Goal: Task Accomplishment & Management: Use online tool/utility

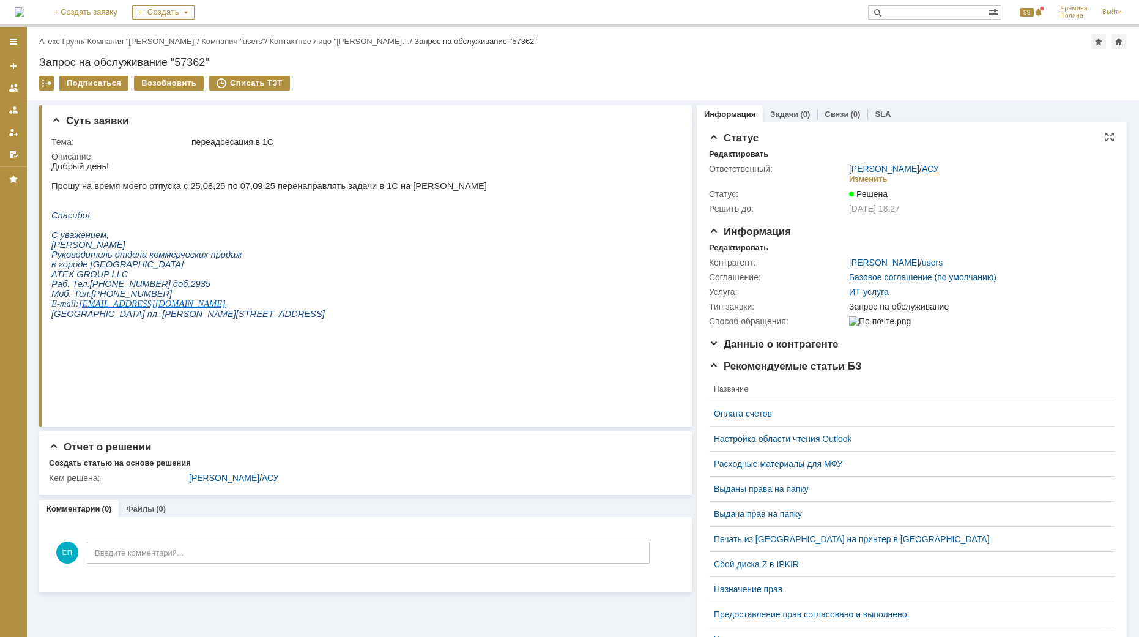
click at [922, 171] on link "АСУ" at bounding box center [930, 169] width 17 height 10
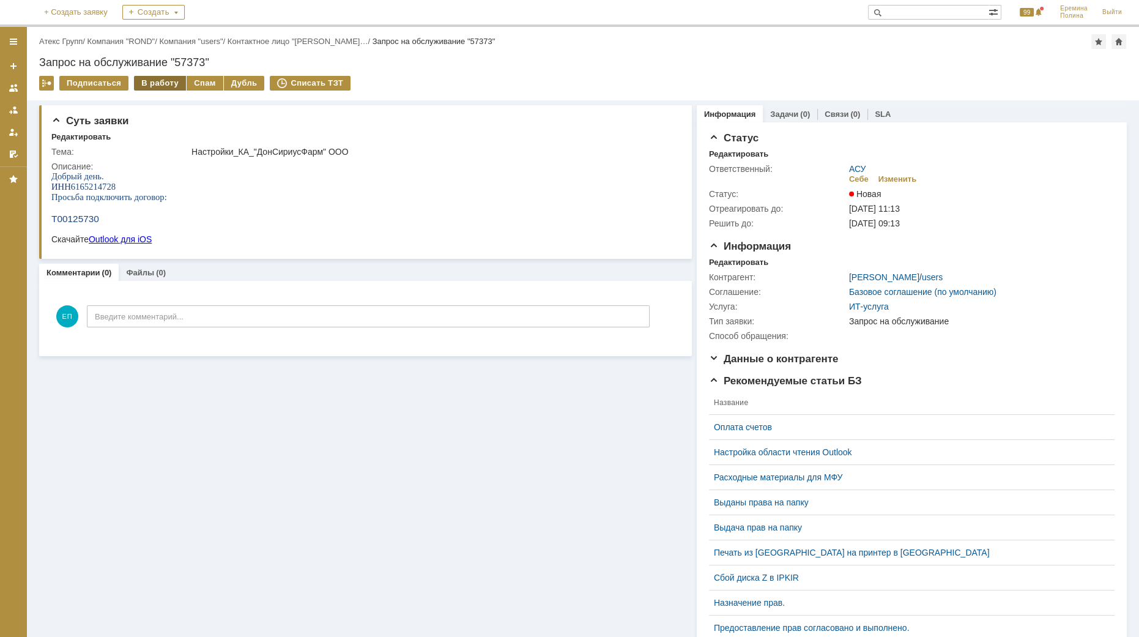
click at [163, 79] on div "В работу" at bounding box center [160, 83] width 52 height 15
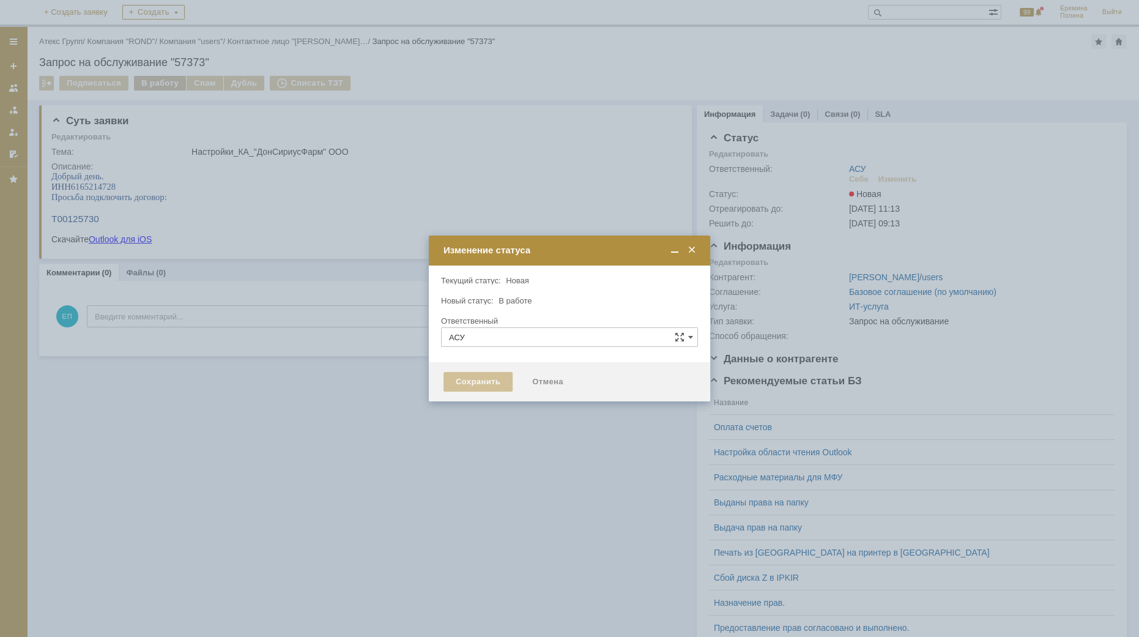
type input "[PERSON_NAME]"
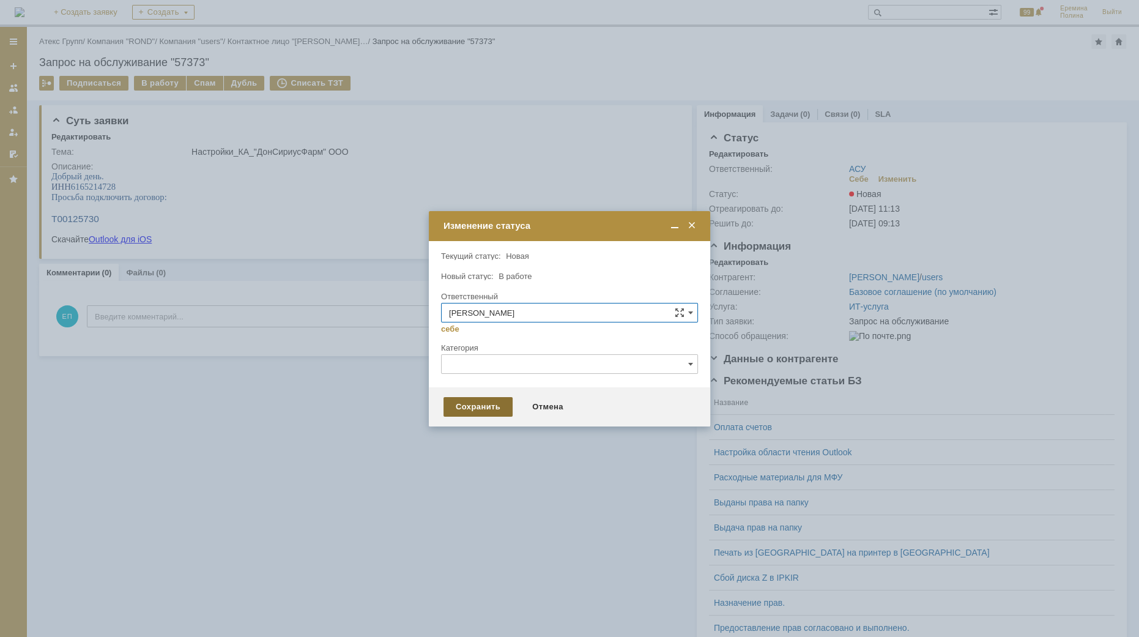
click at [475, 405] on div "Сохранить" at bounding box center [477, 407] width 69 height 20
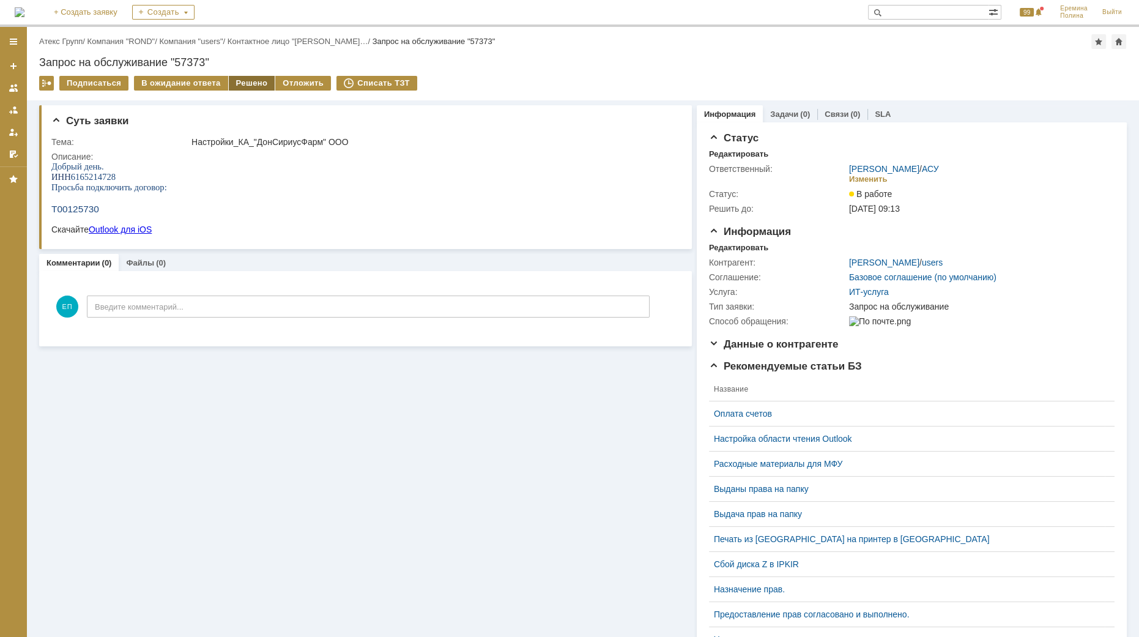
click at [245, 80] on div "Решено" at bounding box center [252, 83] width 46 height 15
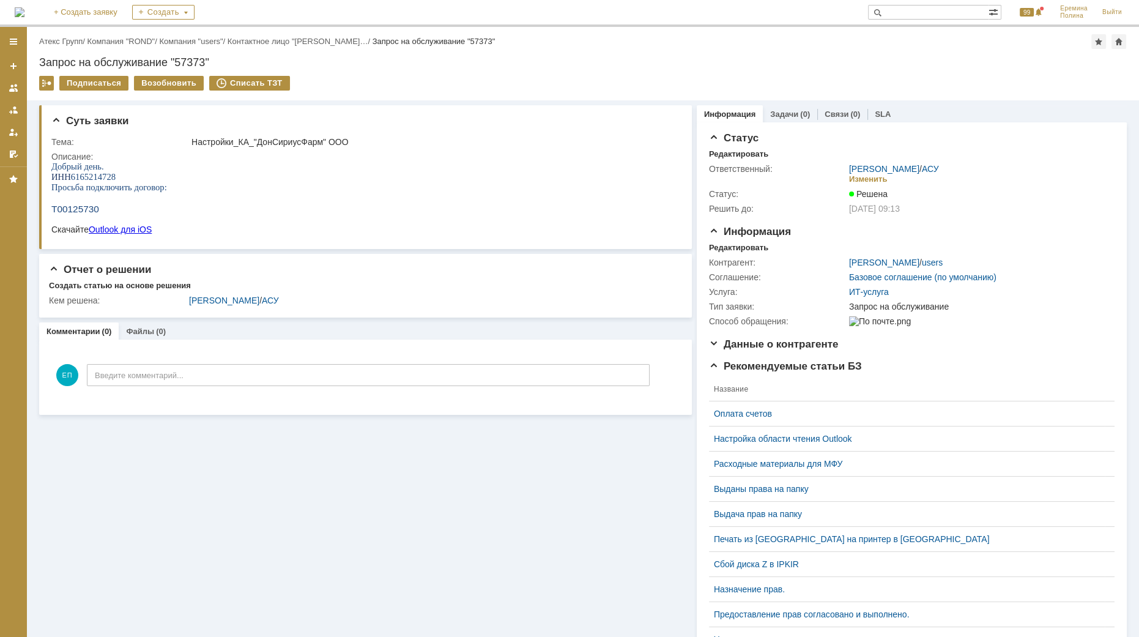
click at [928, 164] on link "АСУ" at bounding box center [930, 169] width 17 height 10
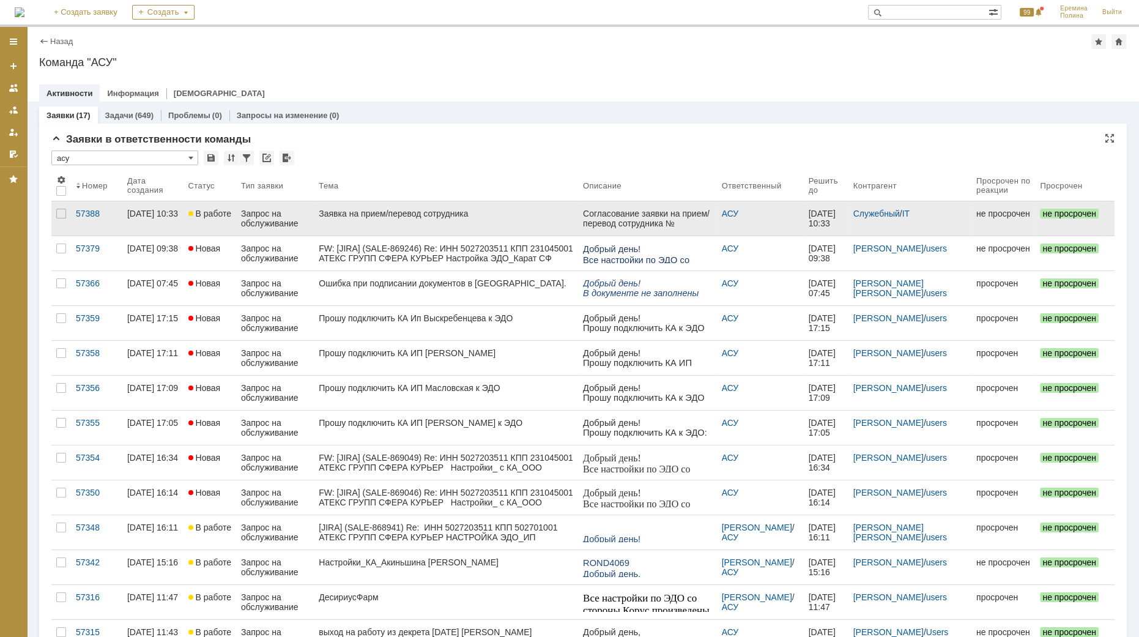
click at [409, 220] on link "Заявка на прием/перевод сотрудника" at bounding box center [446, 218] width 264 height 34
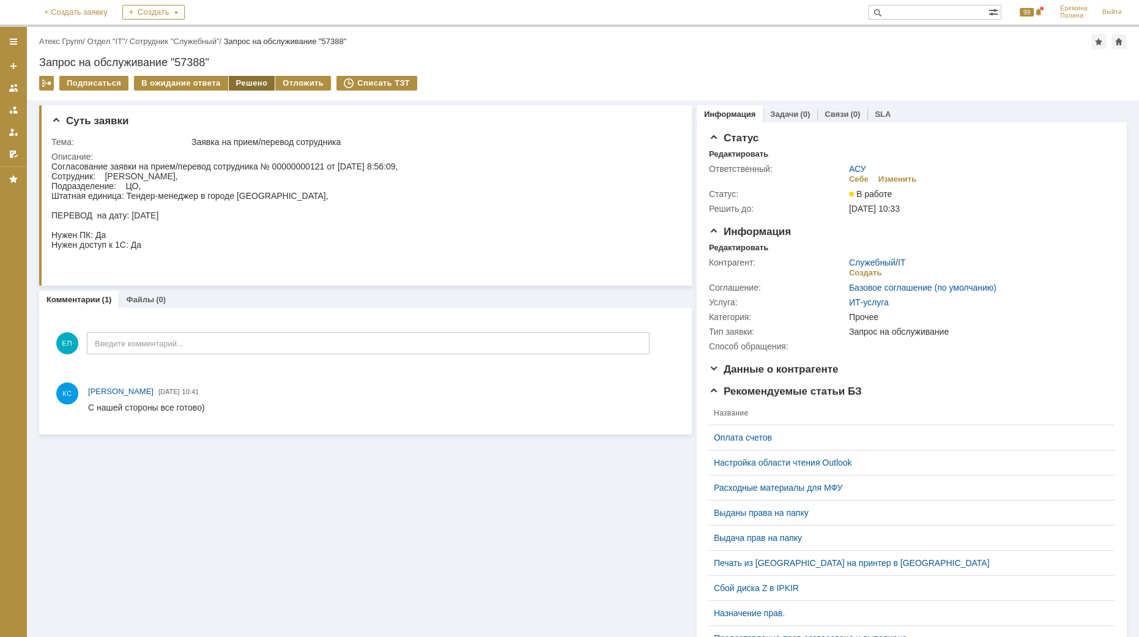
click at [234, 83] on div "Решено" at bounding box center [252, 83] width 46 height 15
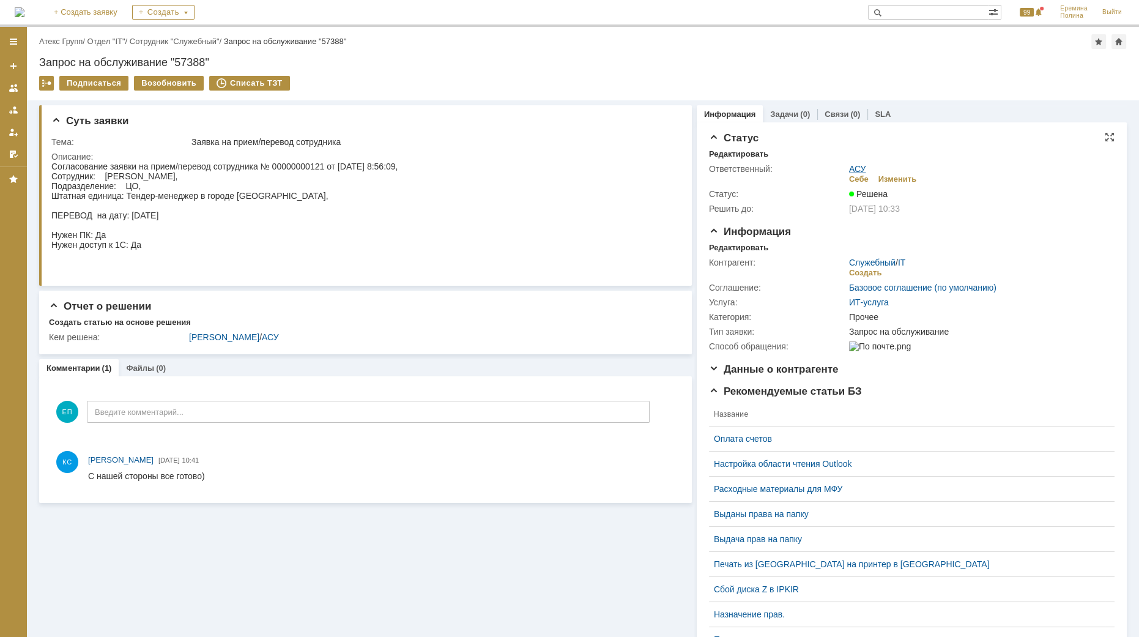
click at [851, 166] on link "АСУ" at bounding box center [857, 169] width 17 height 10
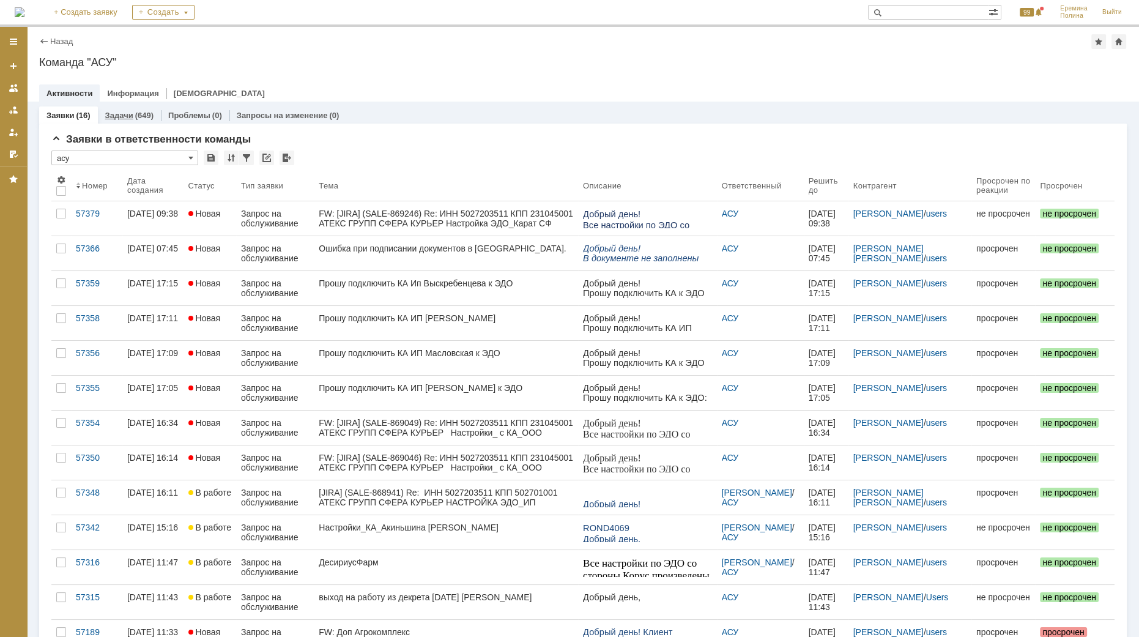
click at [139, 112] on div "(649)" at bounding box center [144, 115] width 18 height 9
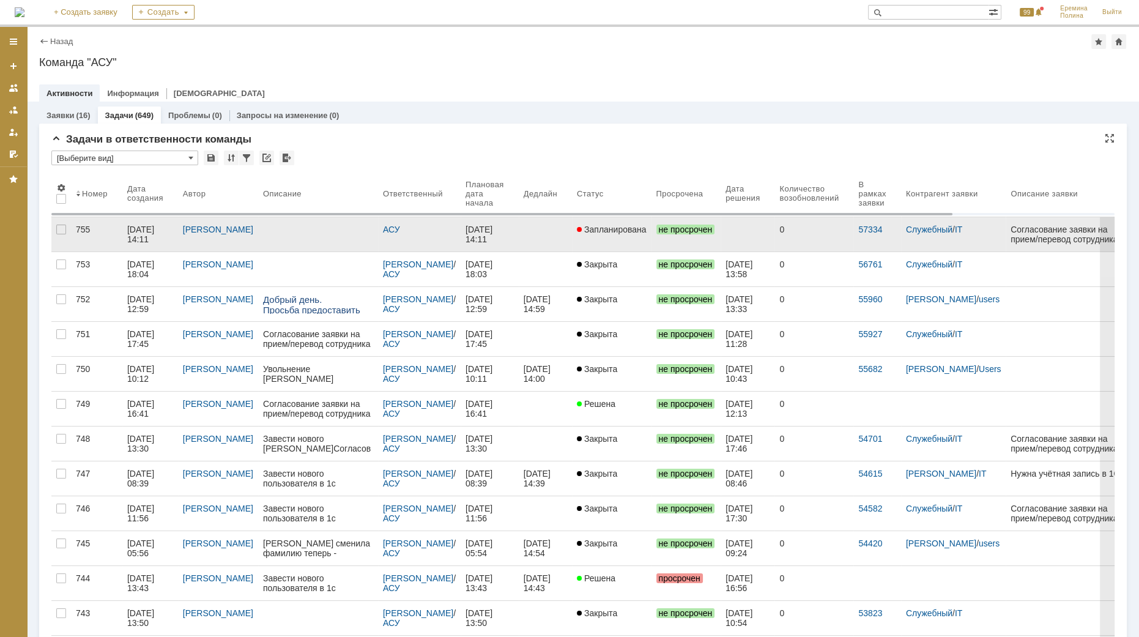
click at [582, 234] on link "Запланирована" at bounding box center [612, 234] width 80 height 34
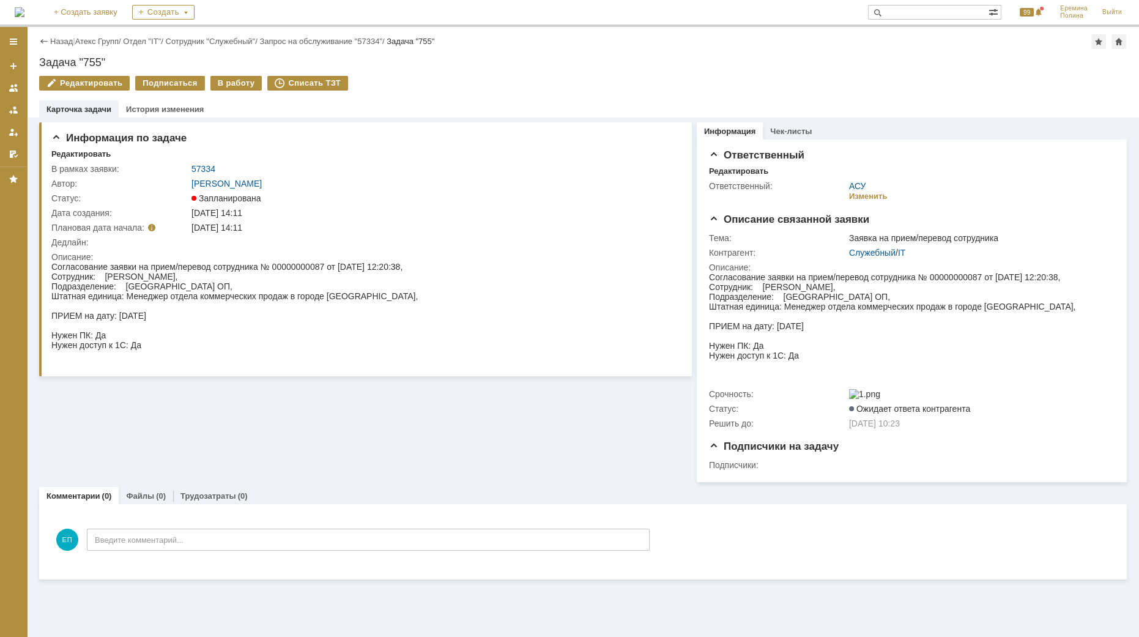
click at [232, 327] on div "Согласование заявки на прием/перевод сотрудника № 00000000087 от 30.07.2025 12:…" at bounding box center [234, 311] width 366 height 98
click at [221, 83] on div "В работу" at bounding box center [236, 83] width 52 height 15
click at [857, 191] on div "Изменить" at bounding box center [868, 196] width 39 height 10
click at [856, 187] on link "АСУ" at bounding box center [857, 186] width 17 height 10
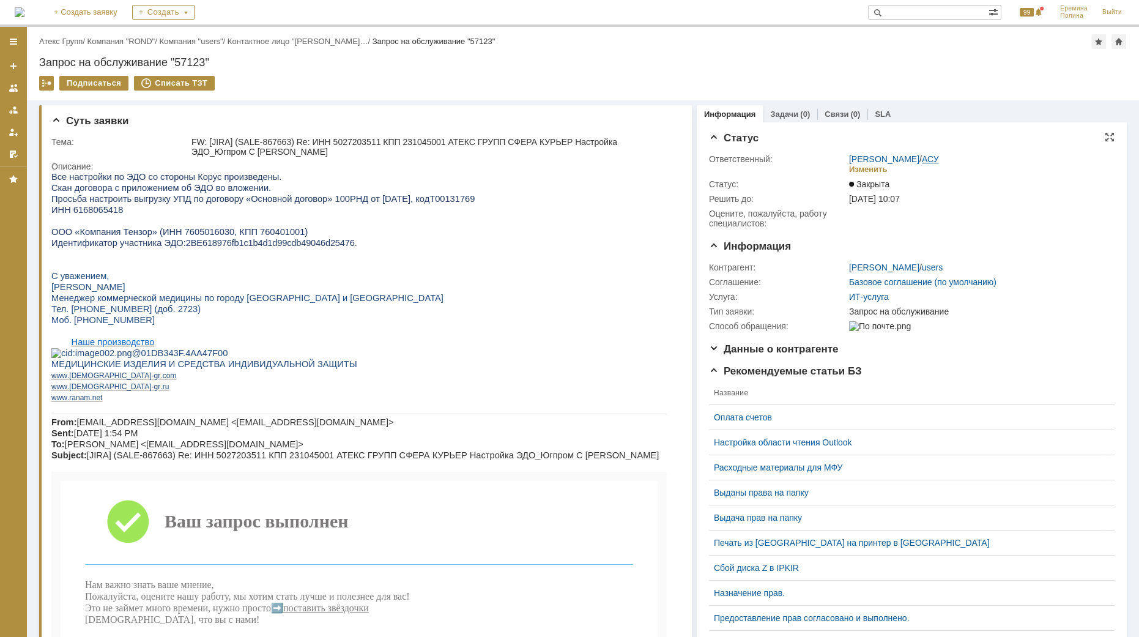
click at [925, 160] on link "АСУ" at bounding box center [930, 159] width 17 height 10
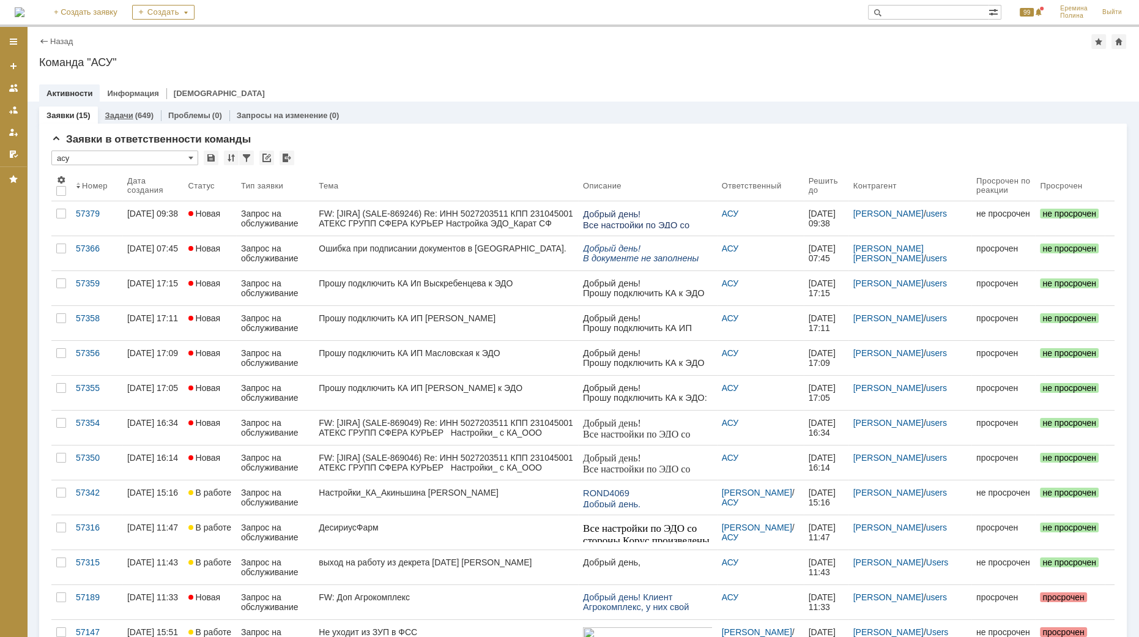
click at [132, 114] on div "Задачи (649)" at bounding box center [129, 115] width 48 height 8
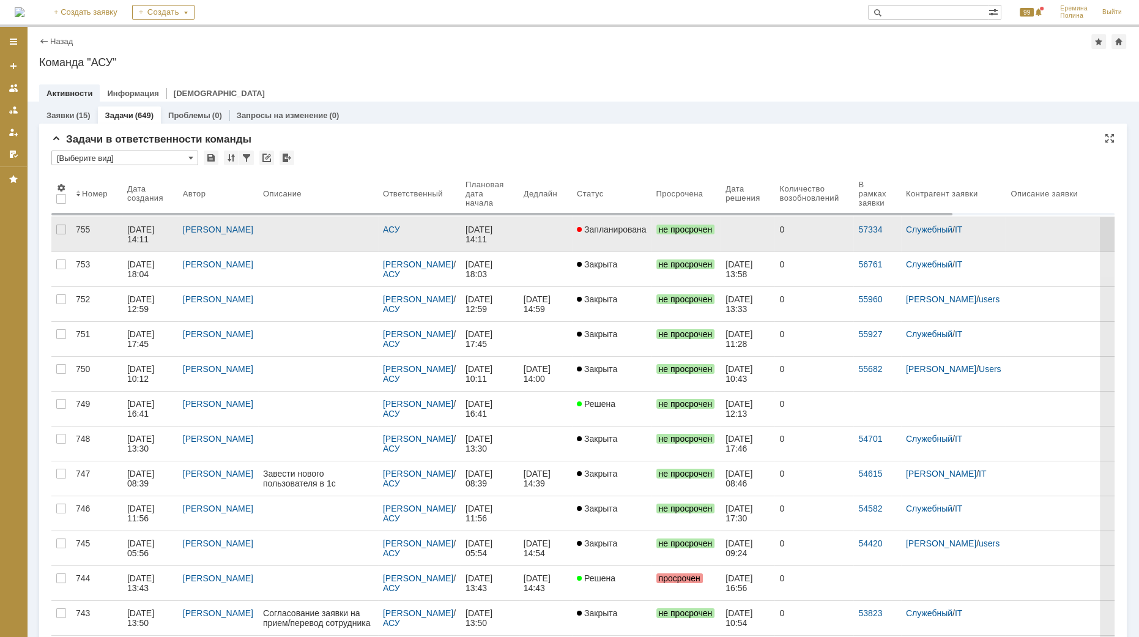
click at [582, 224] on span "Запланирована" at bounding box center [612, 229] width 70 height 10
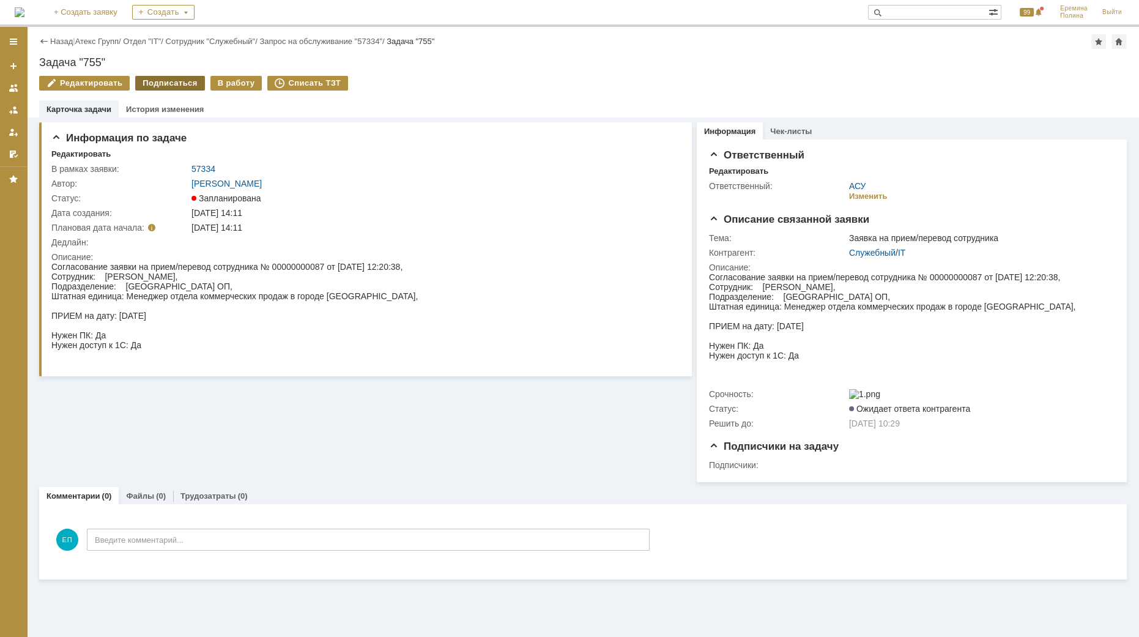
click at [165, 84] on div "Подписаться" at bounding box center [169, 83] width 69 height 15
drag, startPoint x: 165, startPoint y: 84, endPoint x: 201, endPoint y: 95, distance: 38.3
click at [251, 89] on div "Редактировать Подписаться В работу Списать ТЗТ" at bounding box center [582, 89] width 1087 height 26
click at [210, 82] on div "В работу" at bounding box center [236, 83] width 52 height 15
click at [220, 80] on div "В работу" at bounding box center [230, 83] width 52 height 15
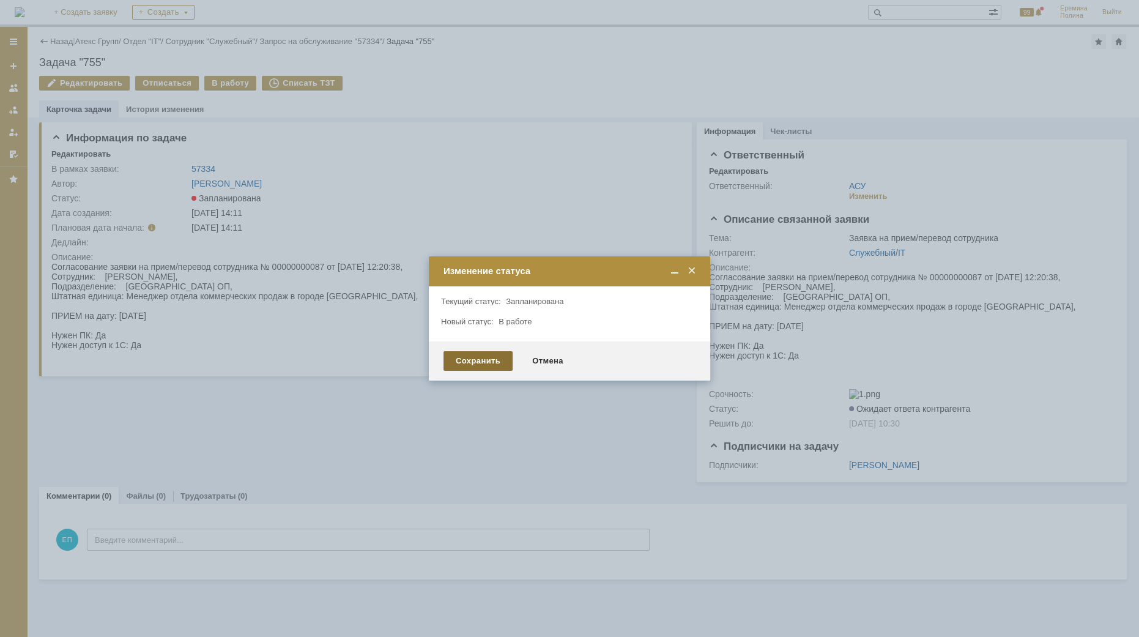
click at [470, 363] on div "Сохранить" at bounding box center [477, 361] width 69 height 20
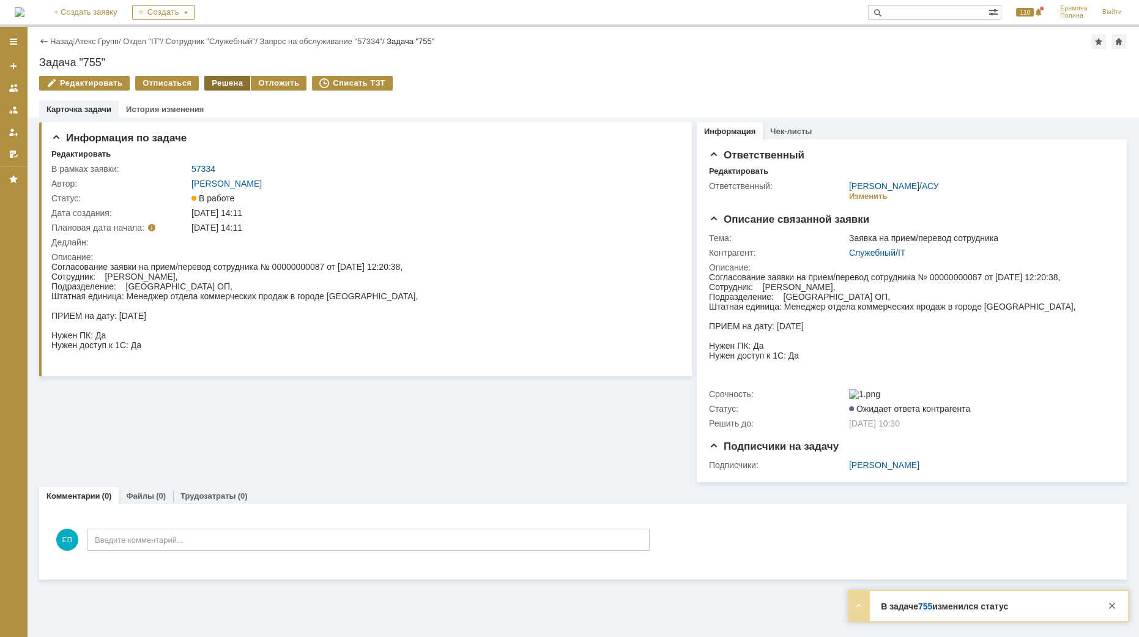
click at [229, 82] on div "Решена" at bounding box center [227, 83] width 46 height 15
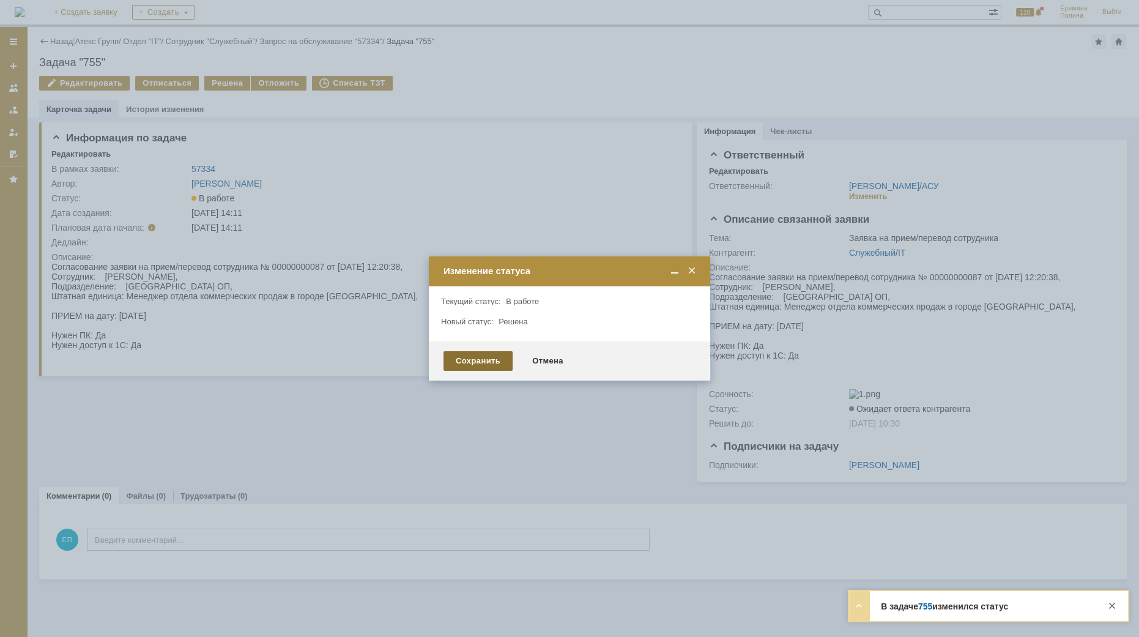
click at [477, 361] on div "Сохранить" at bounding box center [477, 361] width 69 height 20
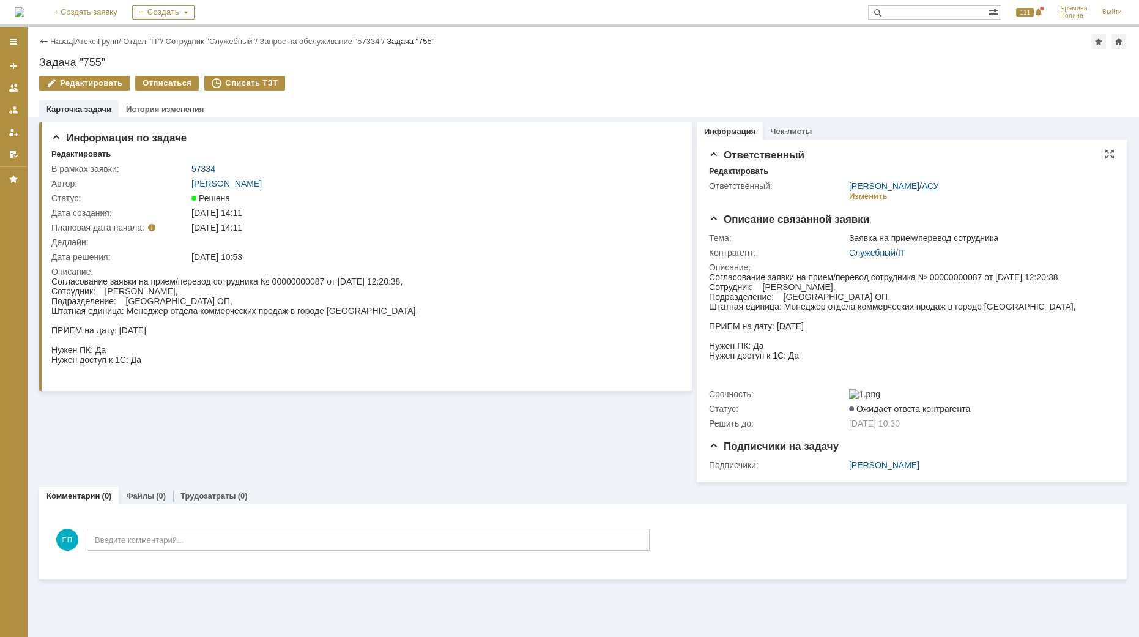
click at [929, 188] on link "АСУ" at bounding box center [930, 186] width 17 height 10
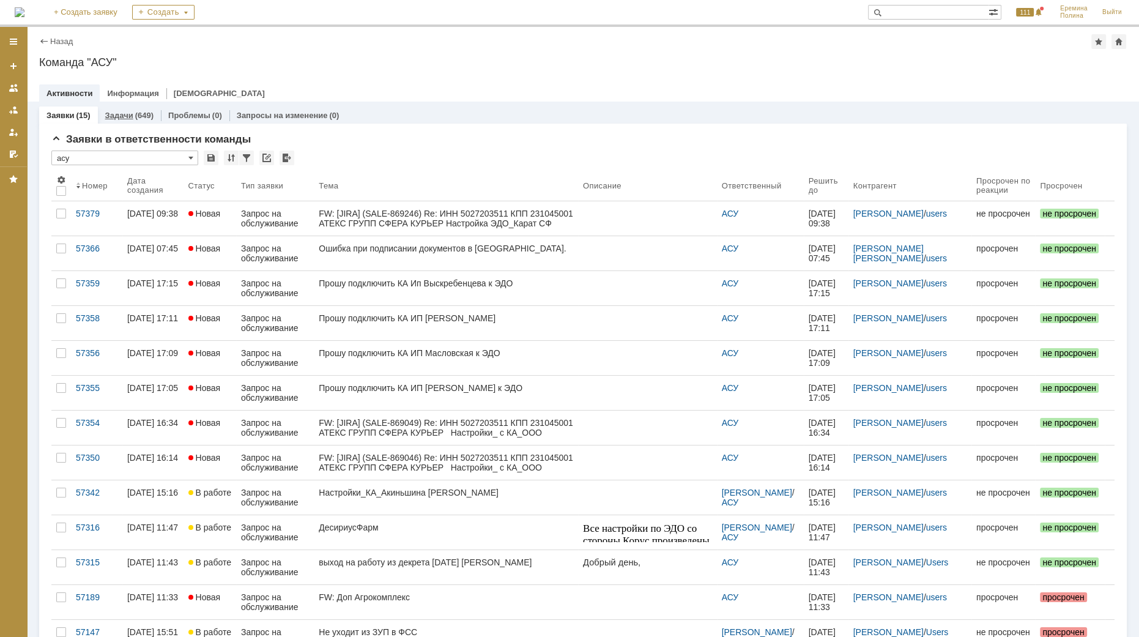
click at [124, 113] on link "Задачи" at bounding box center [119, 115] width 28 height 9
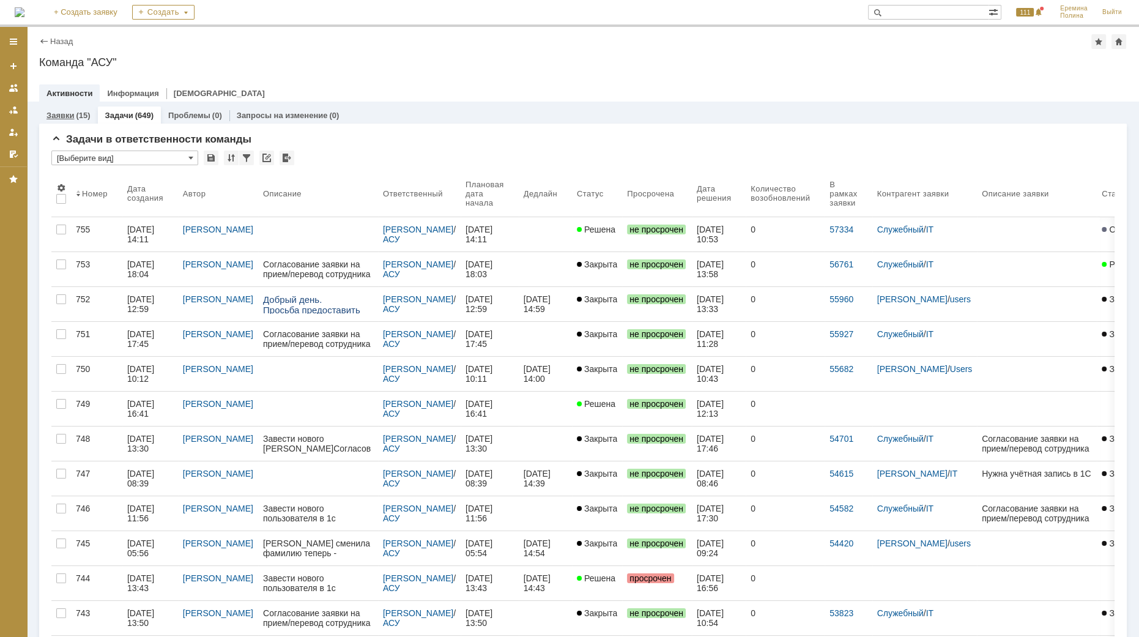
click at [62, 112] on link "Заявки" at bounding box center [60, 115] width 28 height 9
